Goal: Information Seeking & Learning: Learn about a topic

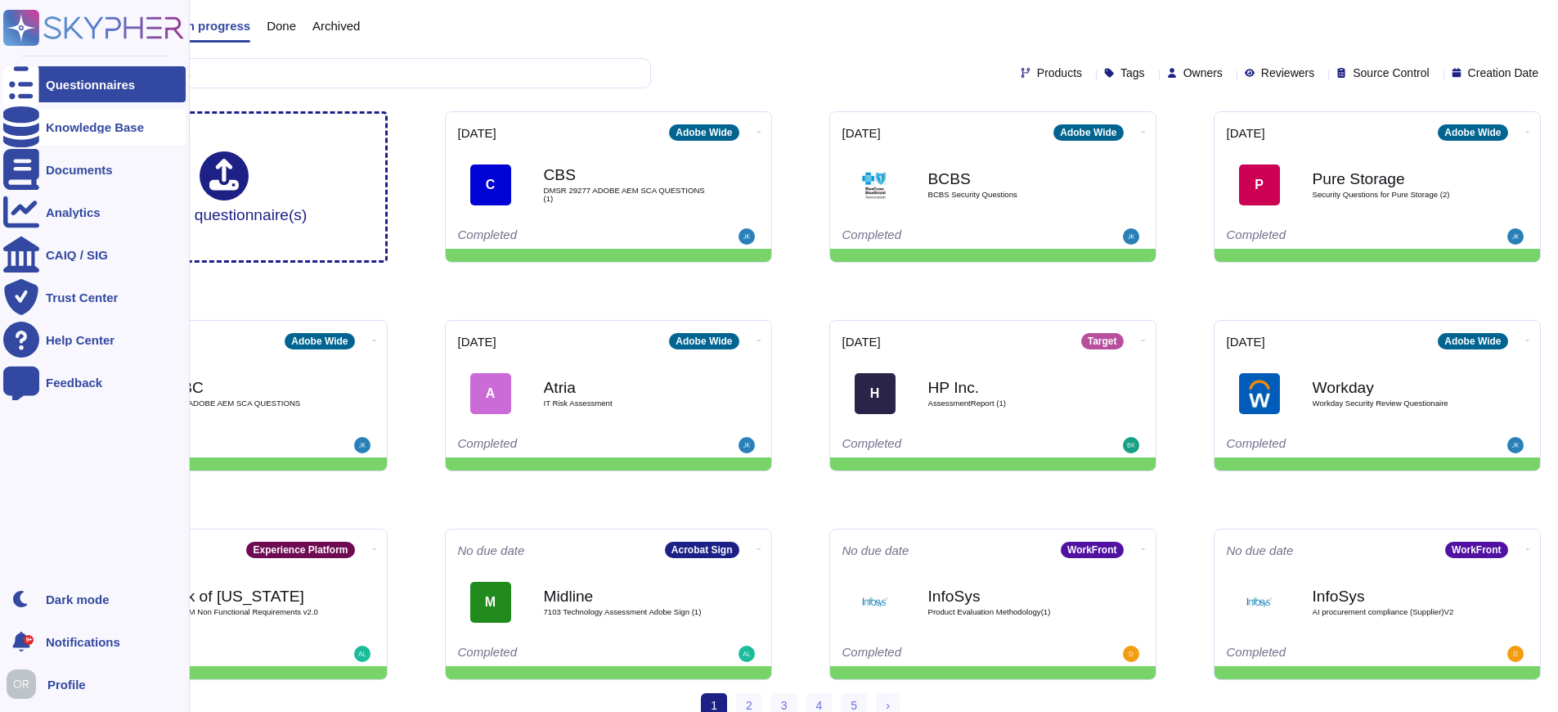
drag, startPoint x: 0, startPoint y: 0, endPoint x: 54, endPoint y: 122, distance: 133.3
click at [54, 122] on div "Knowledge Base" at bounding box center [95, 127] width 98 height 12
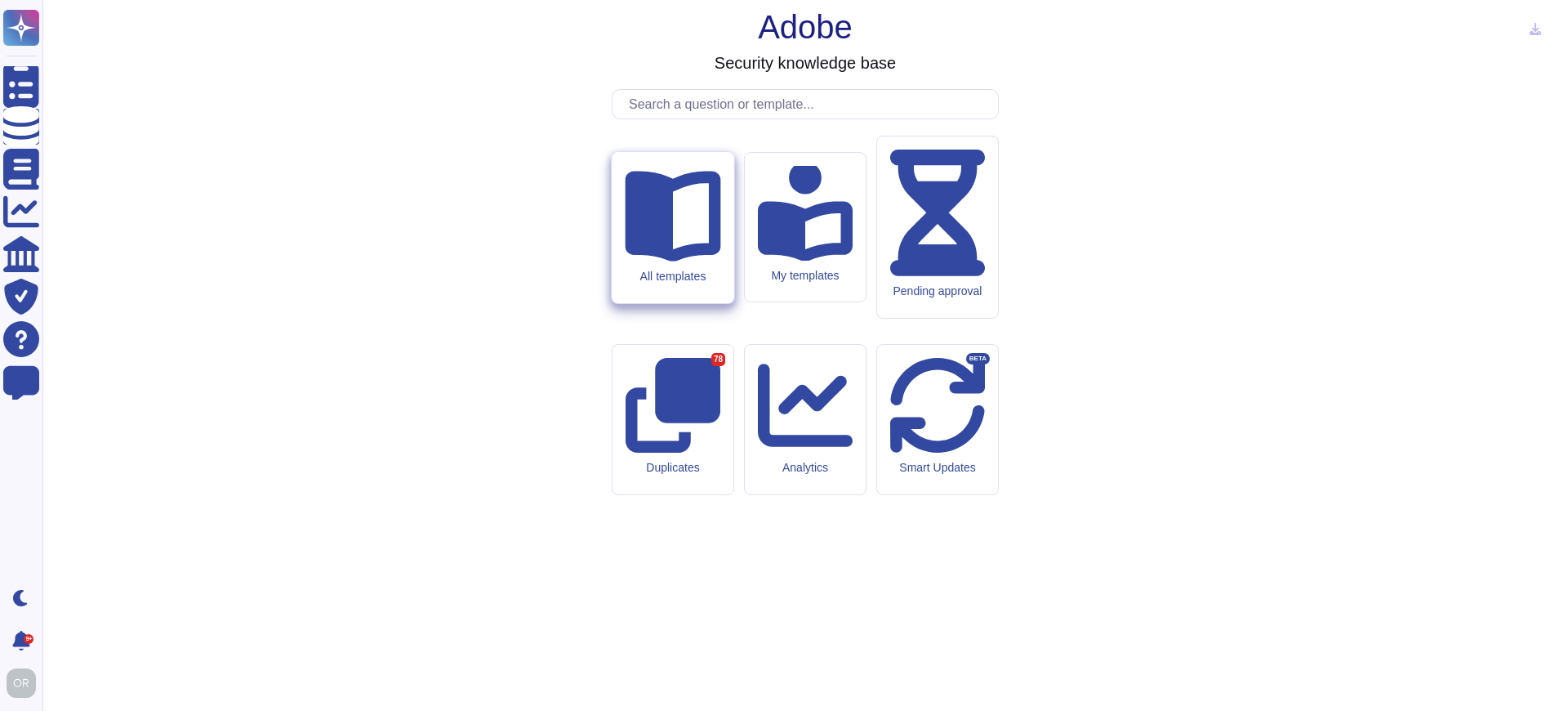
click at [659, 283] on div "All templates" at bounding box center [673, 276] width 96 height 14
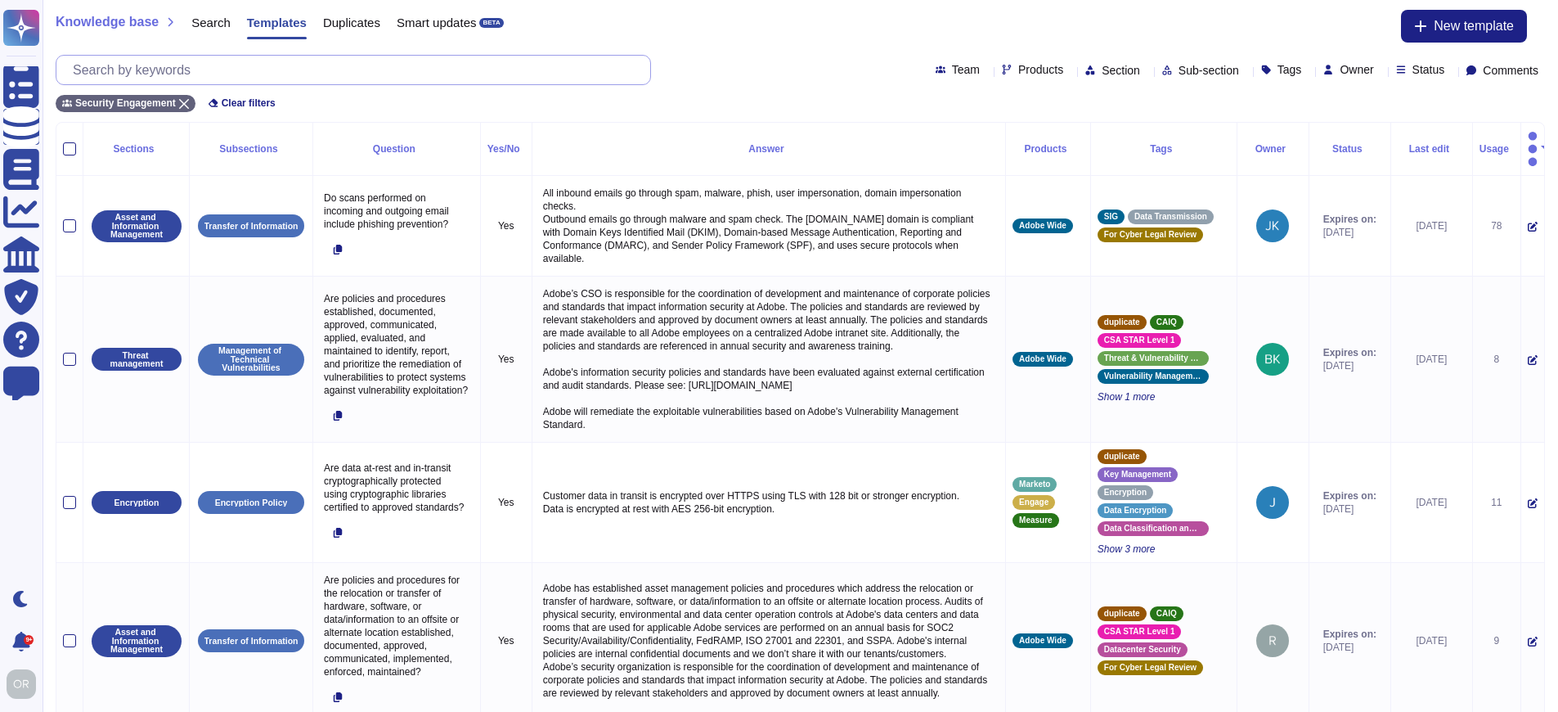
click at [323, 74] on input "text" at bounding box center [358, 70] width 586 height 29
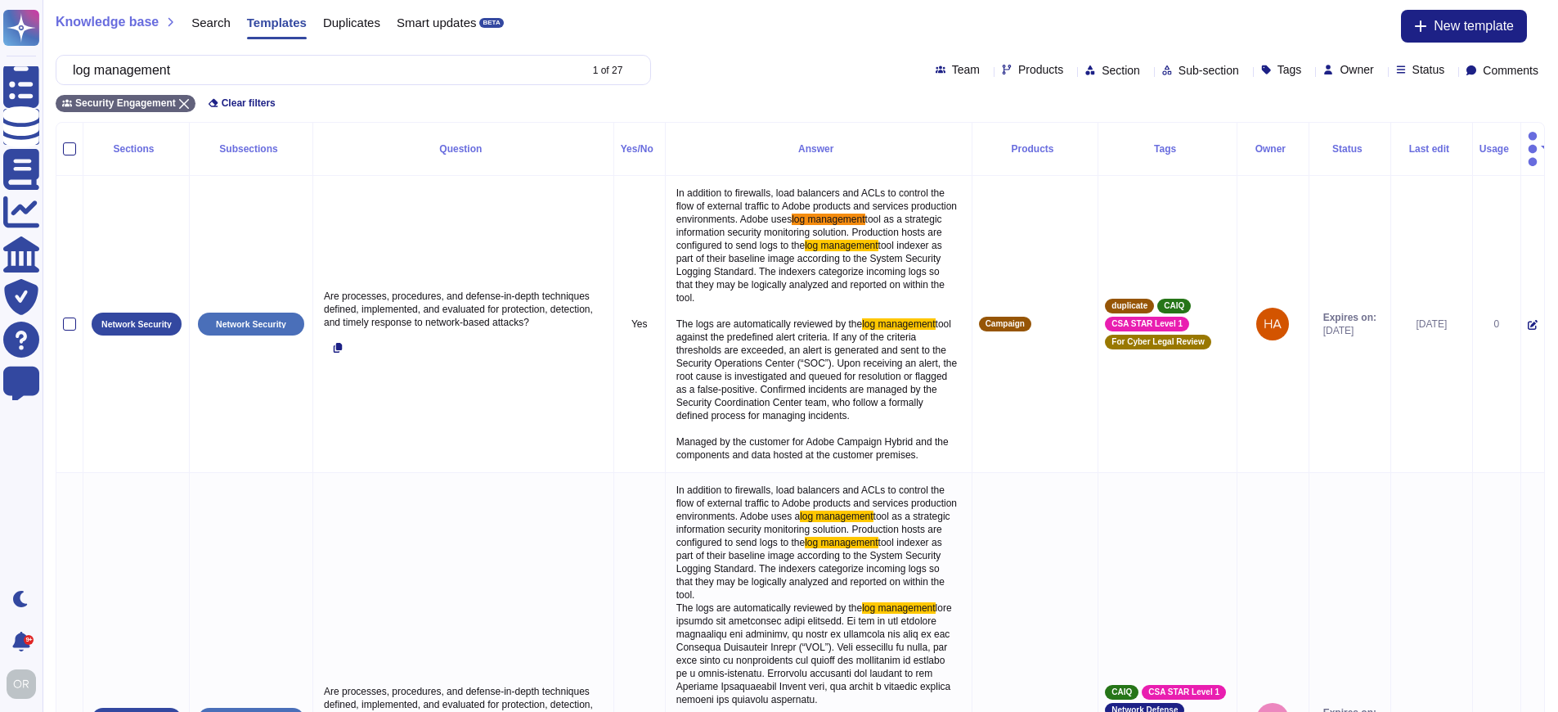
type input "log management"
click at [1018, 70] on span "Products" at bounding box center [1040, 69] width 45 height 11
click at [1020, 141] on p "Experience Cloud Offering/" at bounding box center [1039, 141] width 141 height 11
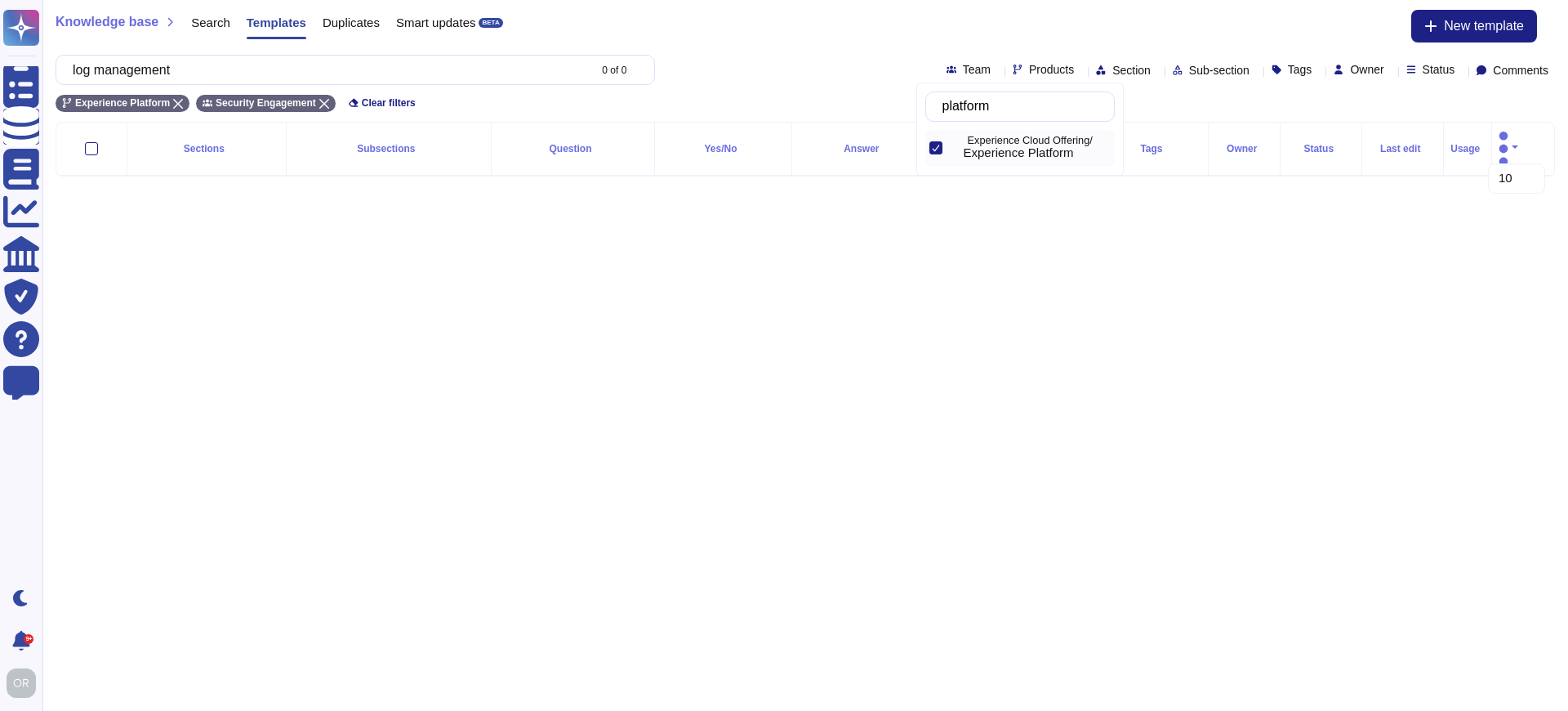
click at [997, 101] on input "platform" at bounding box center [1025, 106] width 180 height 29
drag, startPoint x: 1057, startPoint y: 107, endPoint x: 957, endPoint y: 106, distance: 100.0
click at [957, 106] on div "platformwide" at bounding box center [1033, 107] width 190 height 30
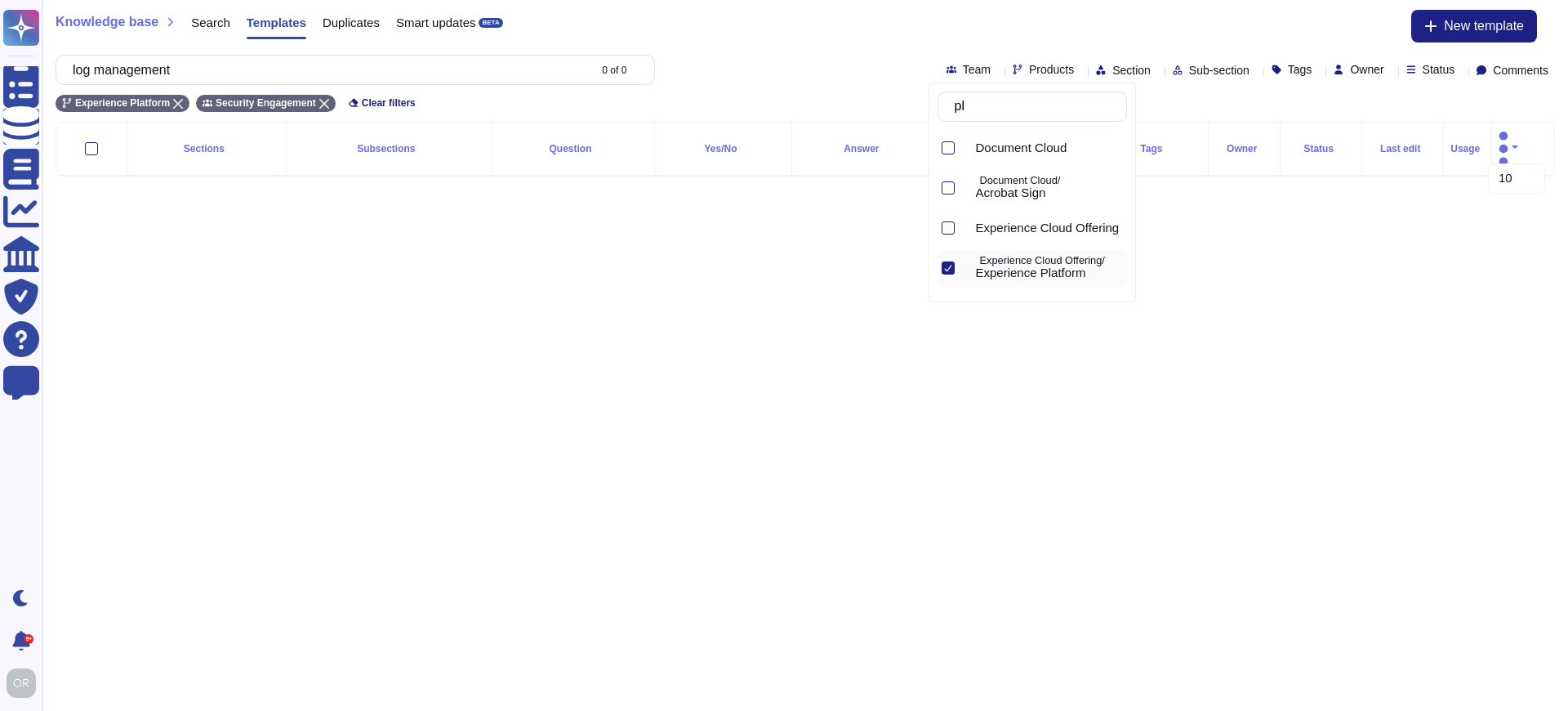
type input "p"
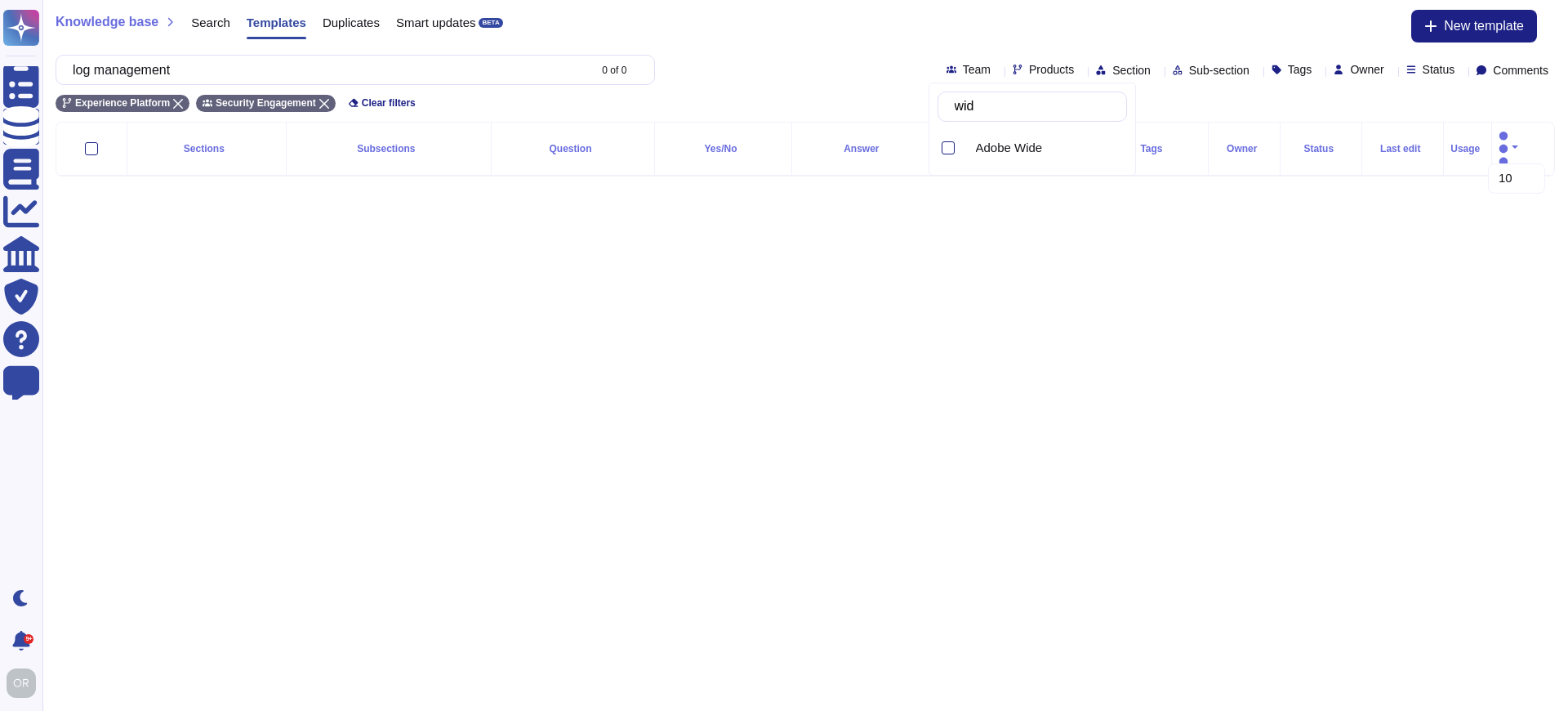
type input "wide"
click at [1003, 149] on span "Adobe Wide" at bounding box center [1009, 148] width 67 height 15
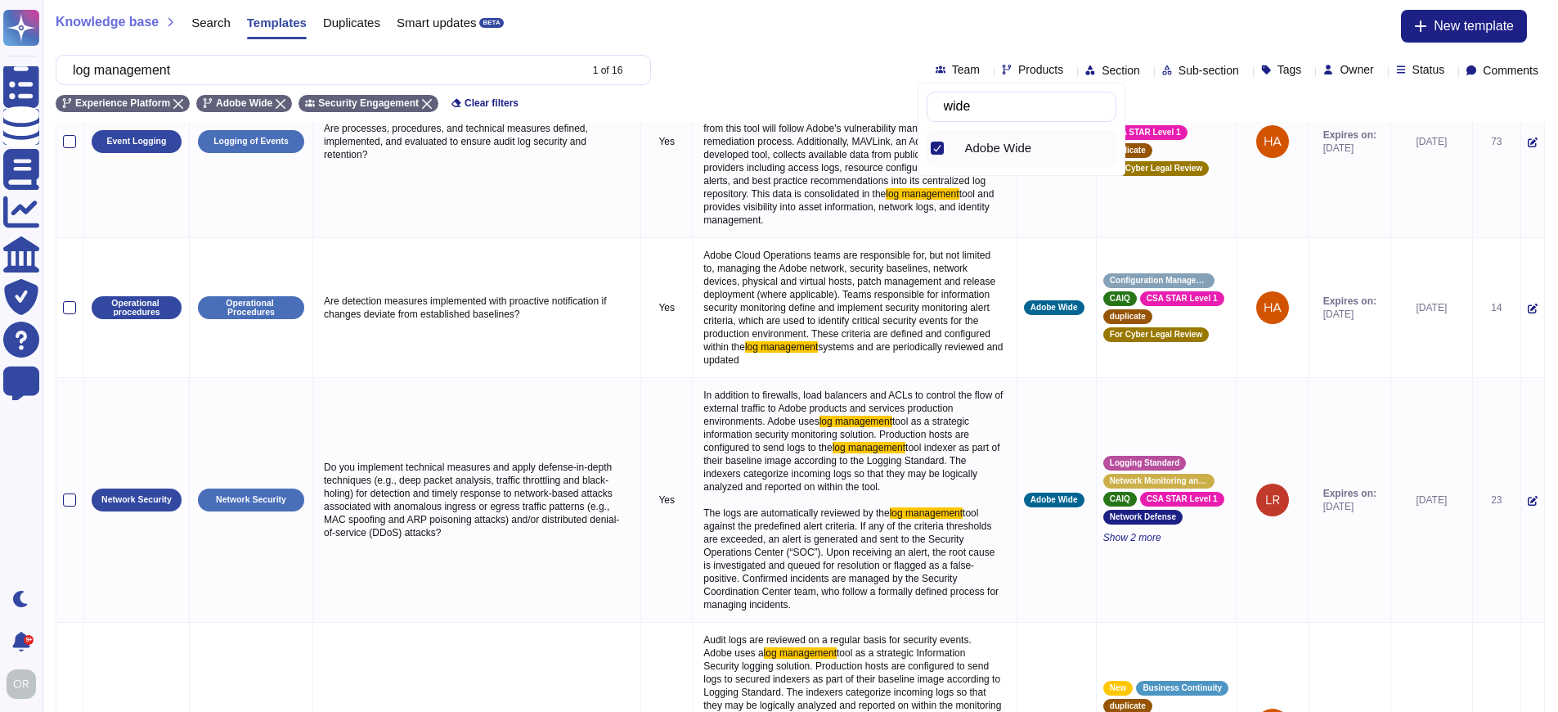
scroll to position [1525, 0]
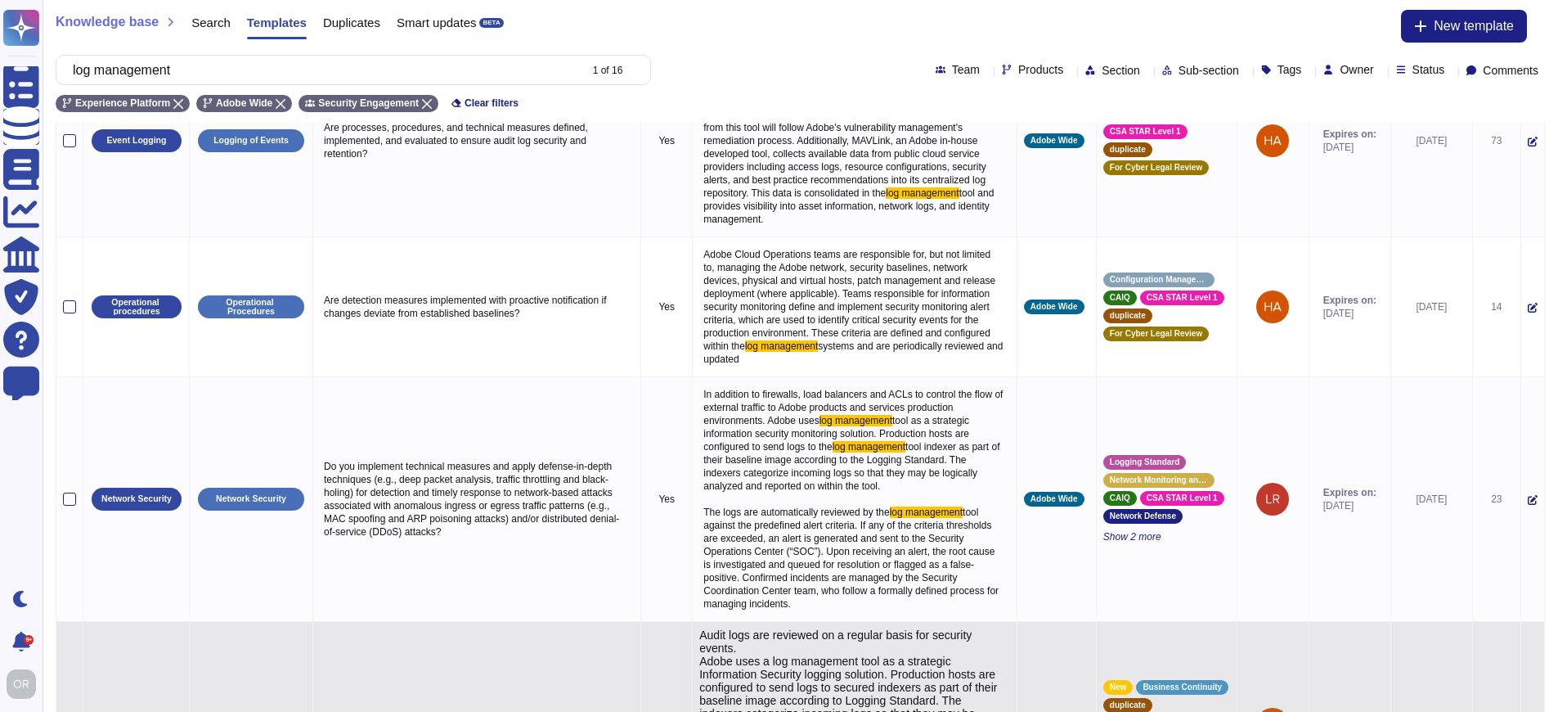
type textarea "Audit logs are reviewed on a regular basis for security events. Adobe uses a lo…"
click at [775, 628] on textarea "Audit logs are reviewed on a regular basis for security events. Adobe uses a lo…" at bounding box center [852, 723] width 307 height 191
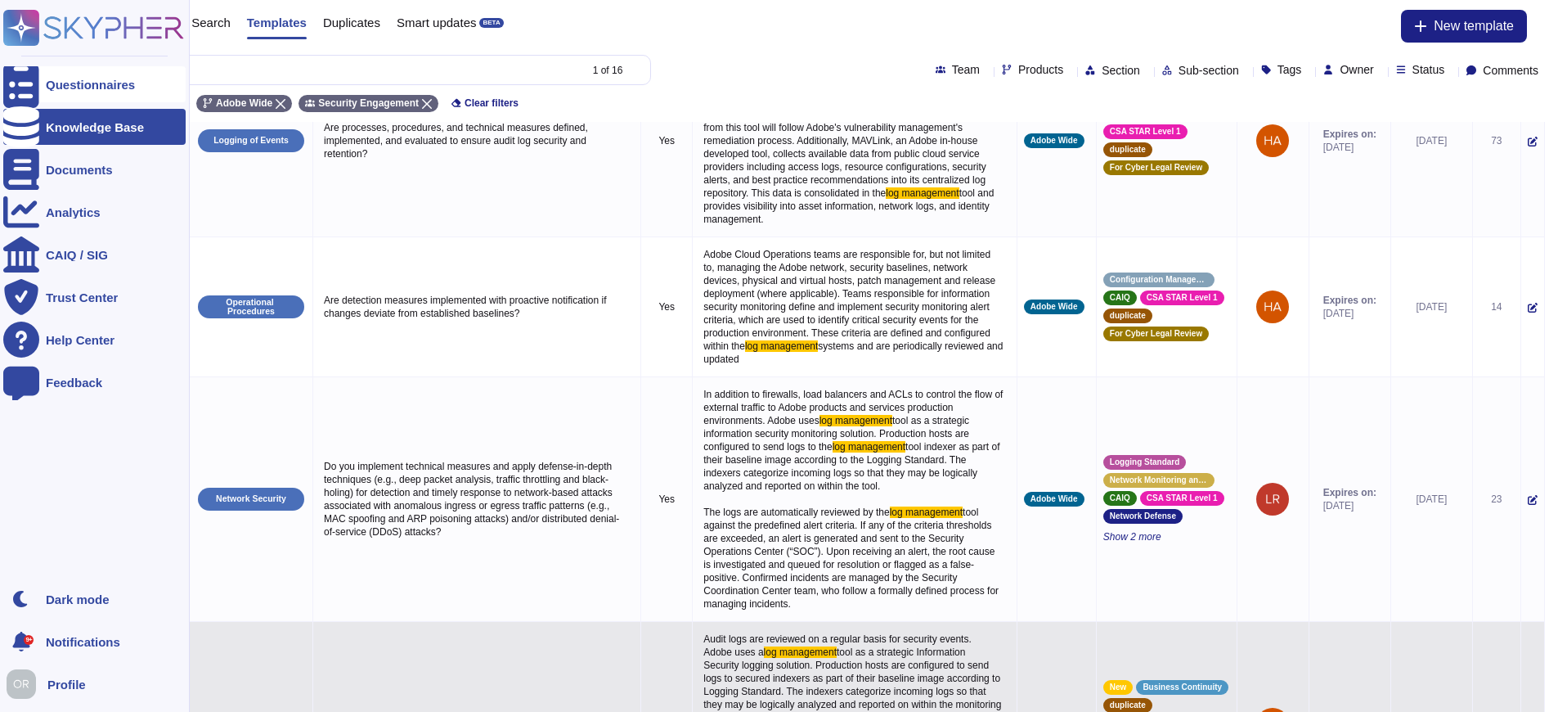
click at [22, 83] on icon at bounding box center [21, 85] width 36 height 48
